Goal: Task Accomplishment & Management: Manage account settings

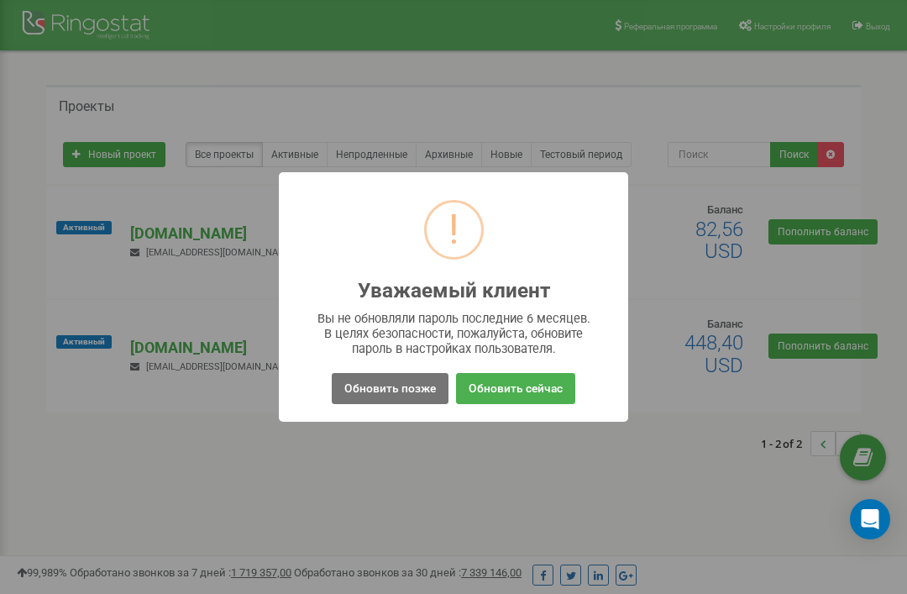
click at [422, 384] on button "Обновить позже" at bounding box center [390, 388] width 117 height 31
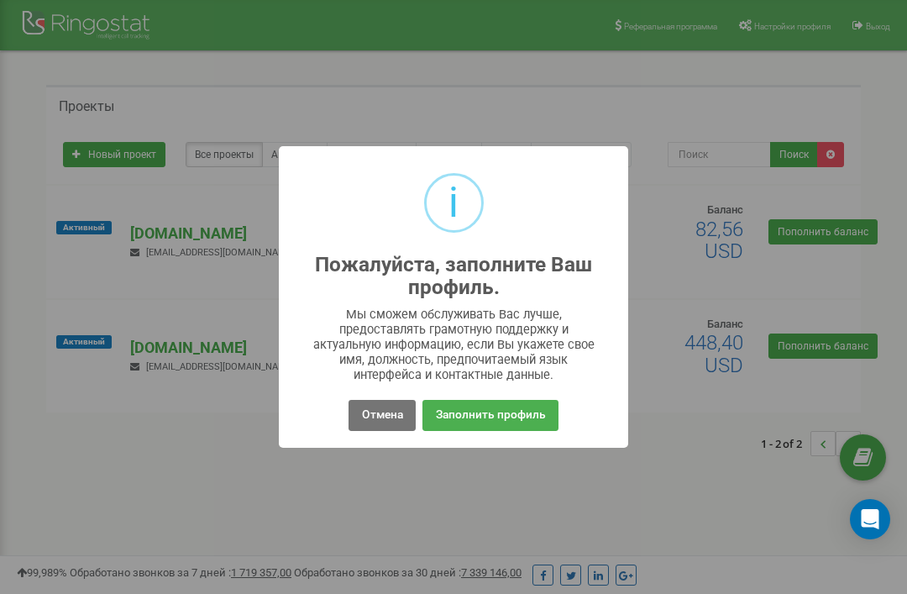
click at [395, 416] on button "Отмена" at bounding box center [381, 415] width 66 height 31
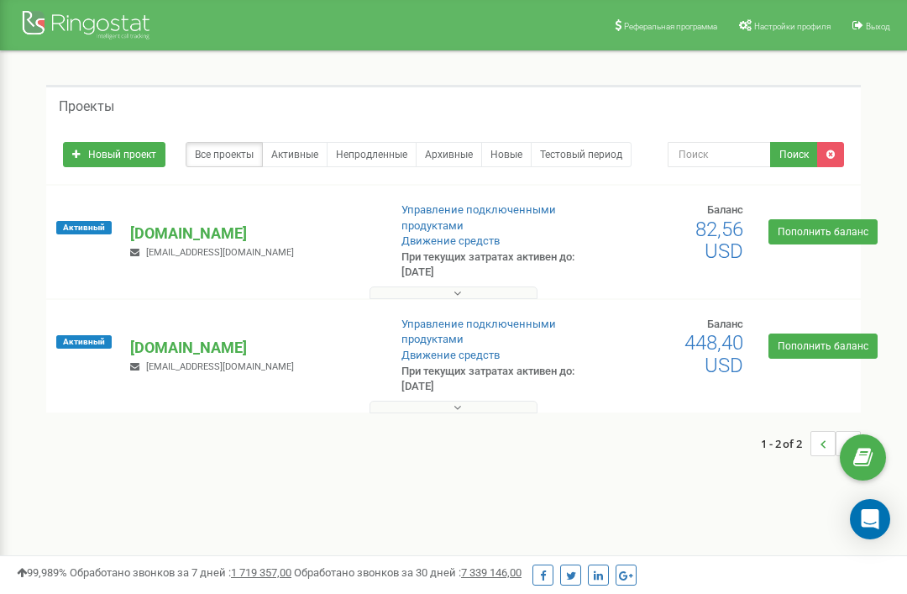
click at [201, 240] on p "[DOMAIN_NAME]" at bounding box center [251, 233] width 243 height 22
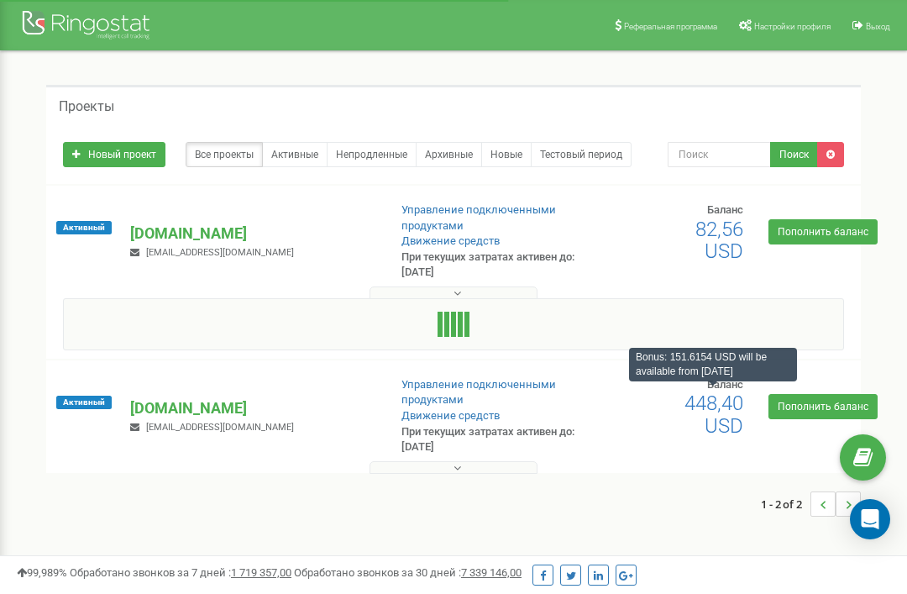
click at [735, 412] on span "448,40 USD" at bounding box center [713, 413] width 59 height 45
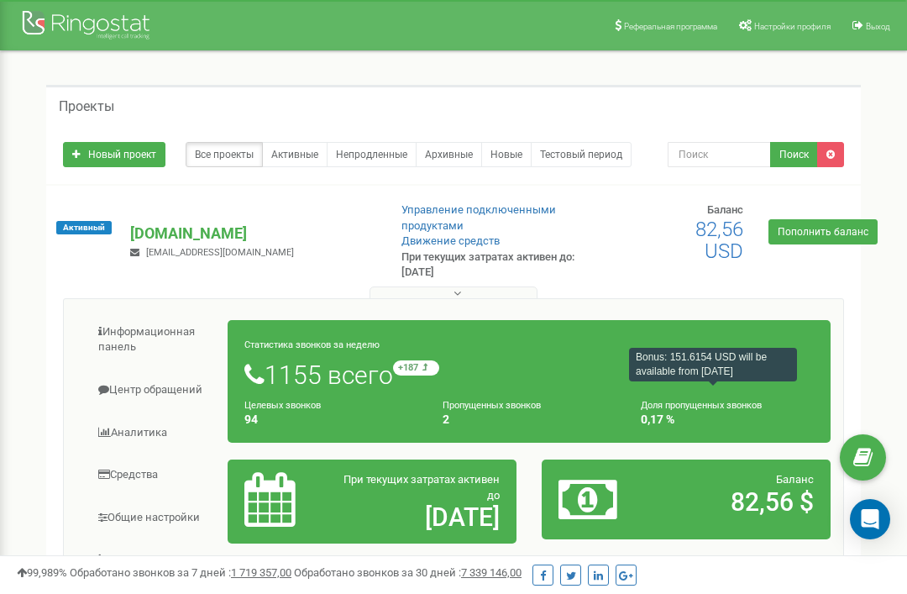
click at [790, 24] on span "Настройки профиля" at bounding box center [792, 26] width 76 height 9
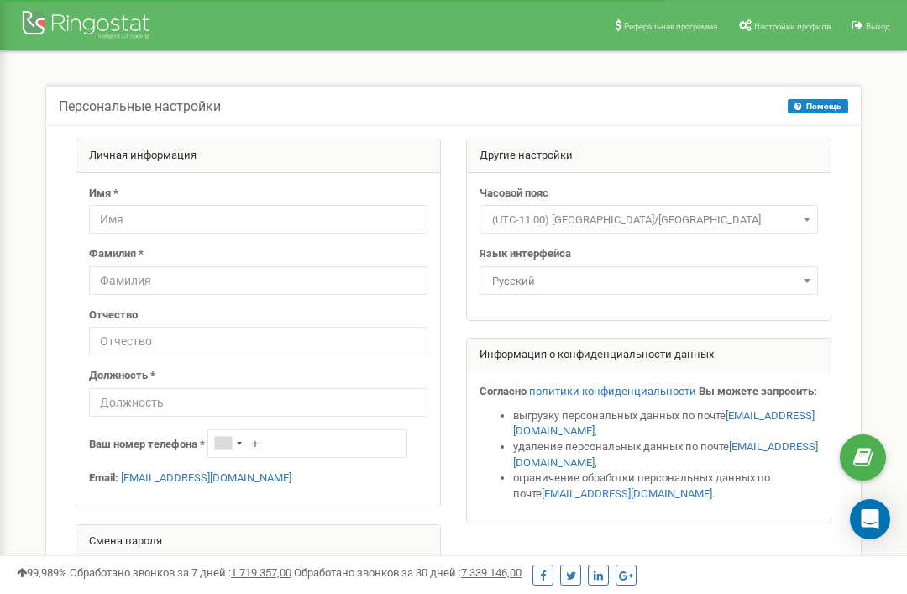
click at [81, 18] on div at bounding box center [88, 27] width 134 height 40
